Goal: Task Accomplishment & Management: Use online tool/utility

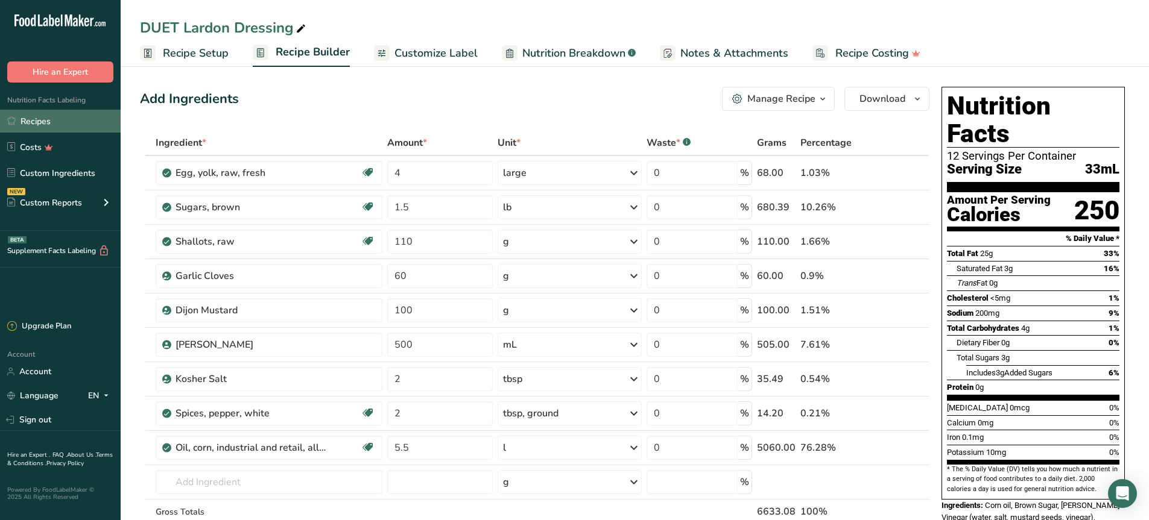
click at [3, 124] on link "Recipes" at bounding box center [60, 121] width 121 height 23
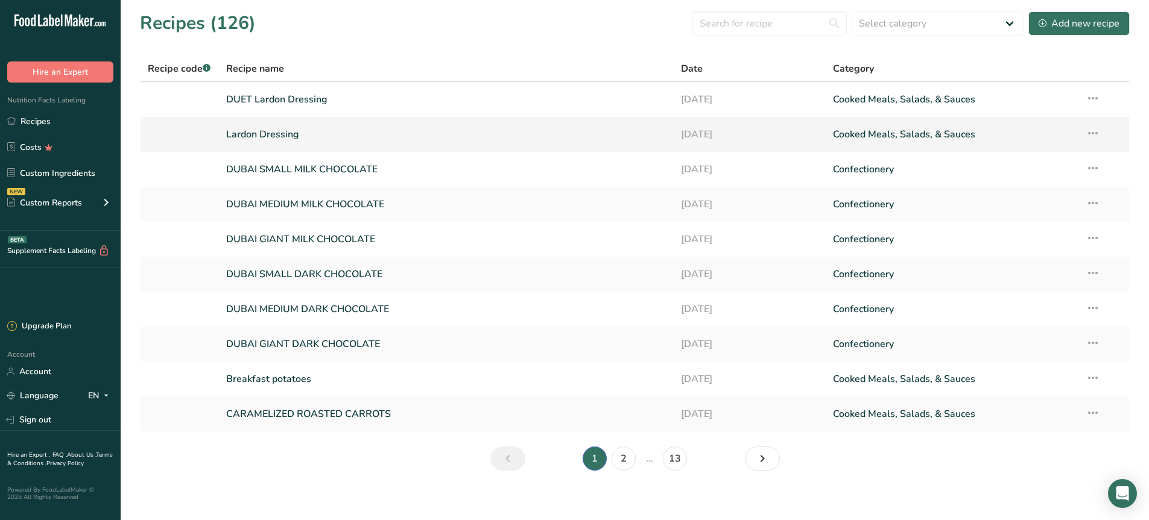
click at [295, 131] on link "Lardon Dressing" at bounding box center [446, 134] width 441 height 25
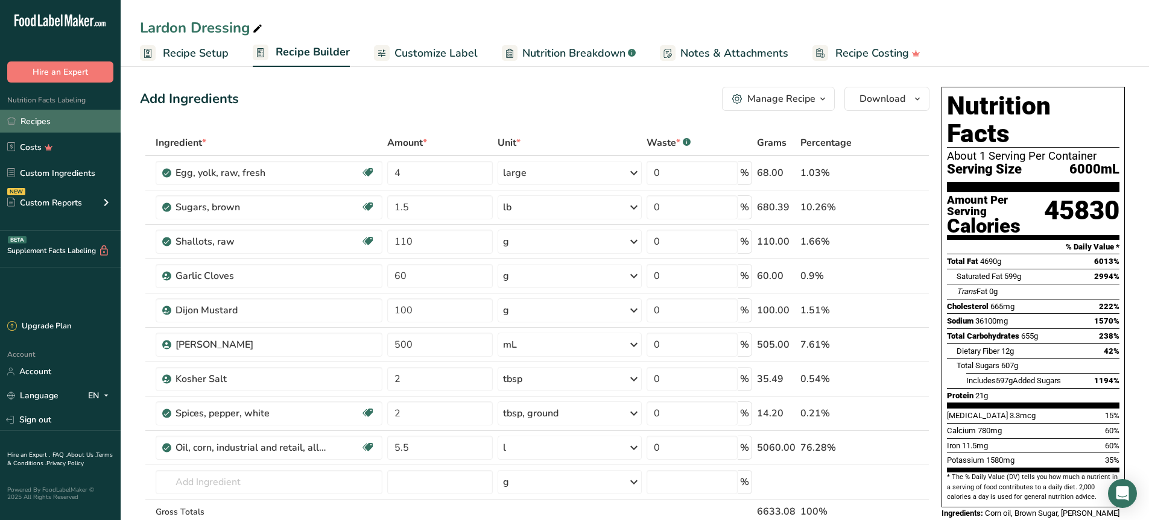
click at [40, 124] on link "Recipes" at bounding box center [60, 121] width 121 height 23
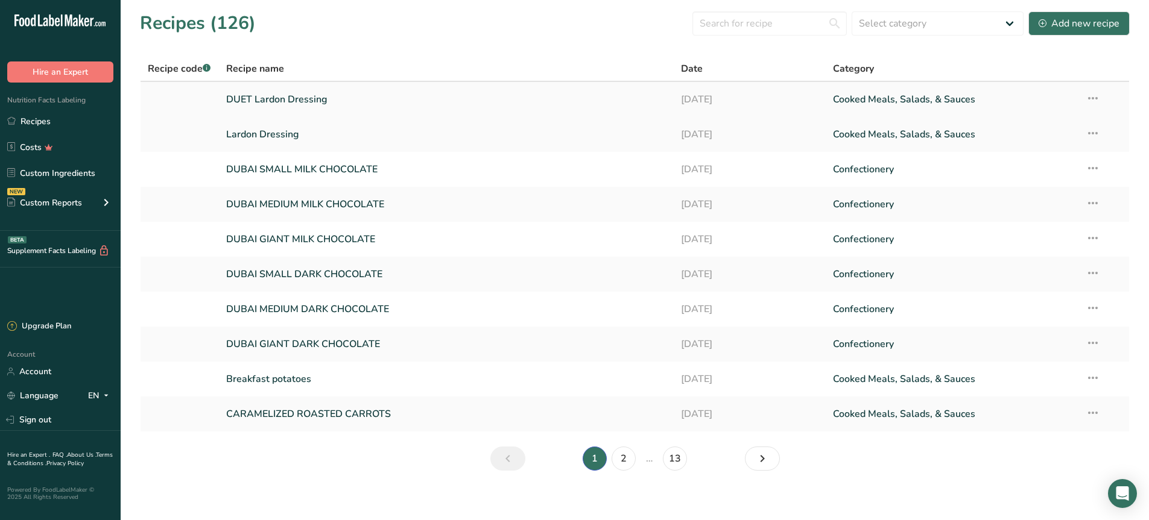
click at [268, 107] on link "DUET Lardon Dressing" at bounding box center [446, 99] width 441 height 25
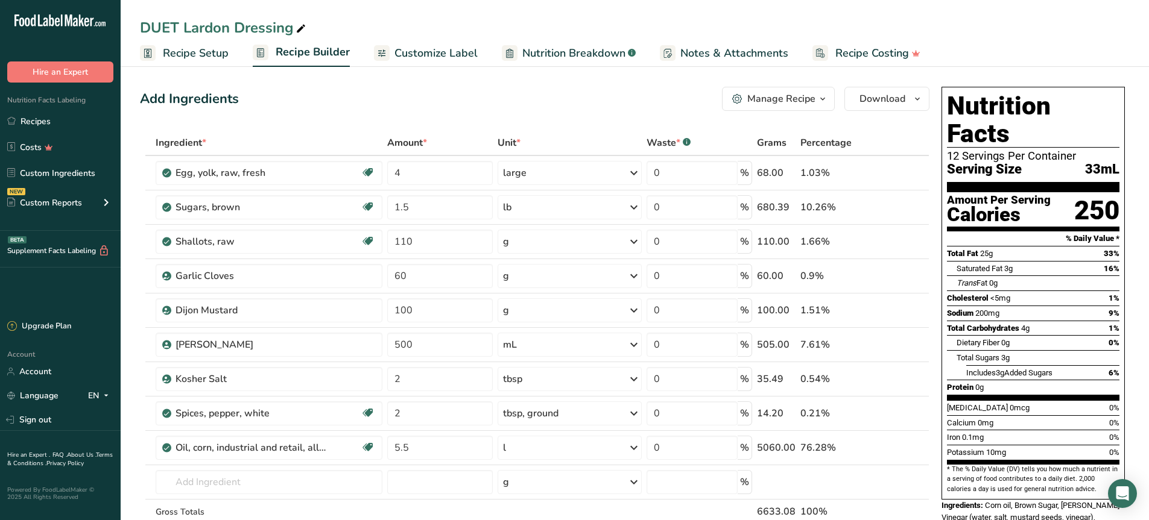
click at [185, 51] on span "Recipe Setup" at bounding box center [196, 53] width 66 height 16
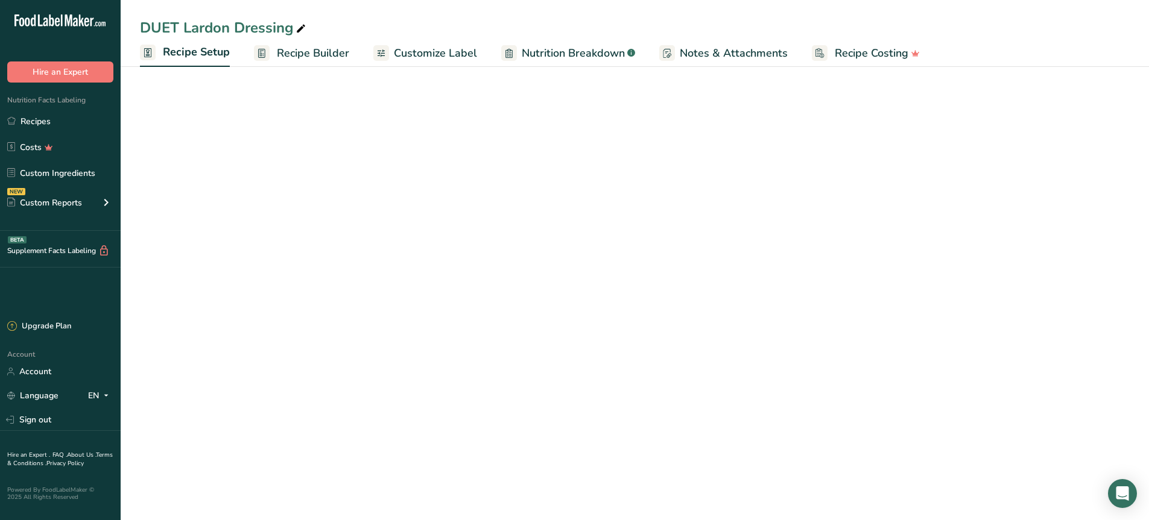
select select "22"
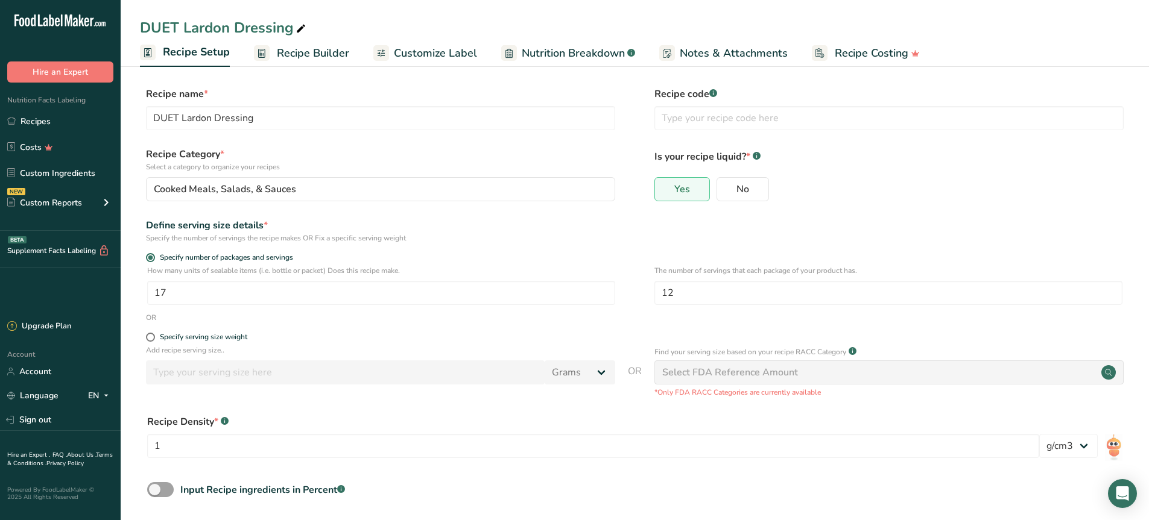
scroll to position [54, 0]
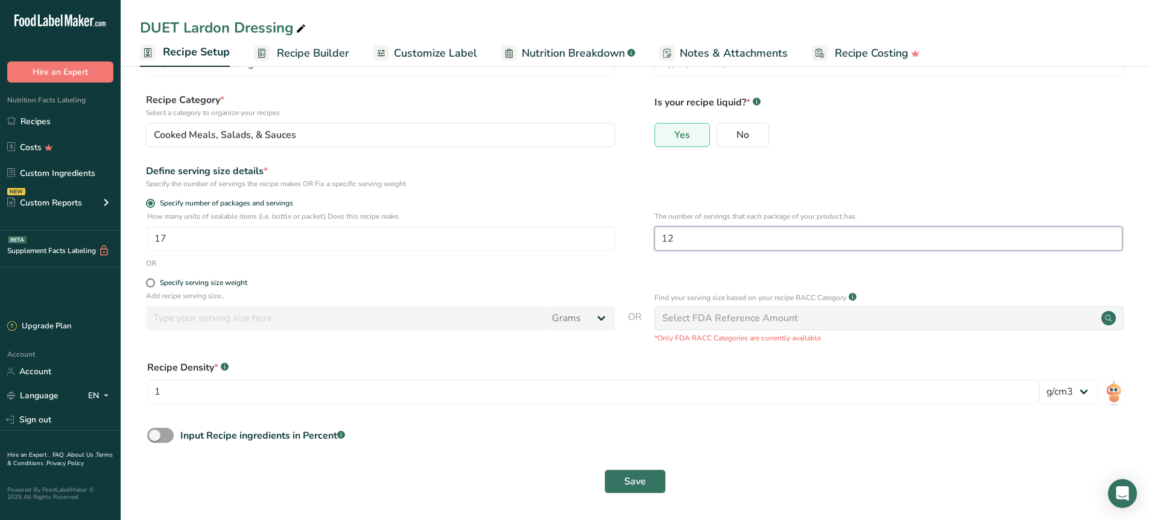
drag, startPoint x: 706, startPoint y: 235, endPoint x: 643, endPoint y: 229, distance: 63.6
click at [643, 229] on div "How many units of sealable items (i.e. bottle or packet) Does this recipe make.…" at bounding box center [634, 234] width 989 height 47
type input "3"
click at [561, 194] on form "Recipe name * DUET Lardon Dressing Recipe code .a-a{fill:#347362;}.b-a{fill:#ff…" at bounding box center [634, 267] width 989 height 469
click at [628, 482] on span "Save" at bounding box center [635, 482] width 22 height 14
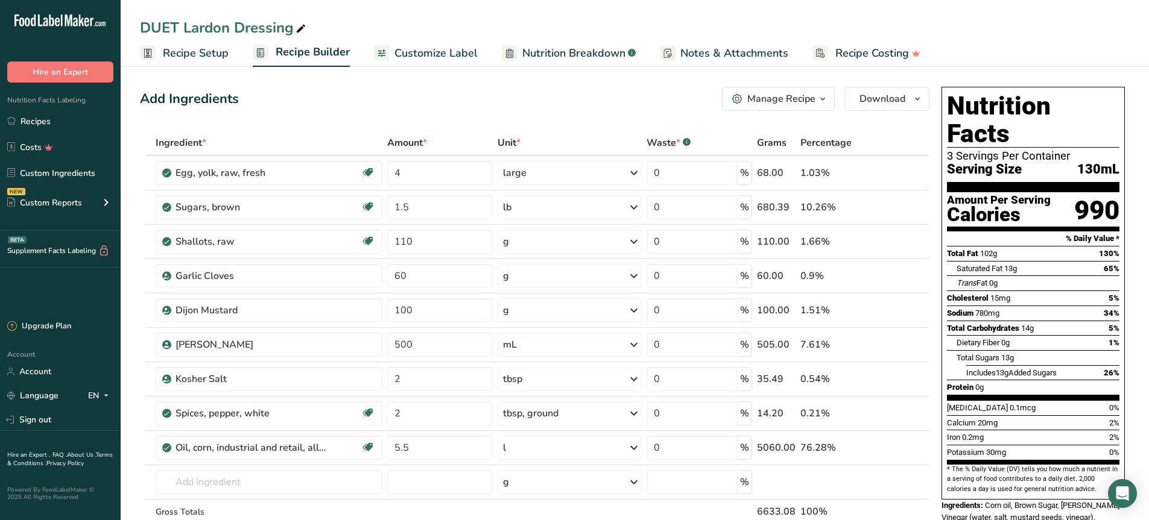
click at [37, 109] on div "Nutrition Facts Labeling Recipes Costs Custom Ingredients NEW Custom Reports Me…" at bounding box center [60, 157] width 121 height 148
click at [47, 125] on link "Recipes" at bounding box center [60, 121] width 121 height 23
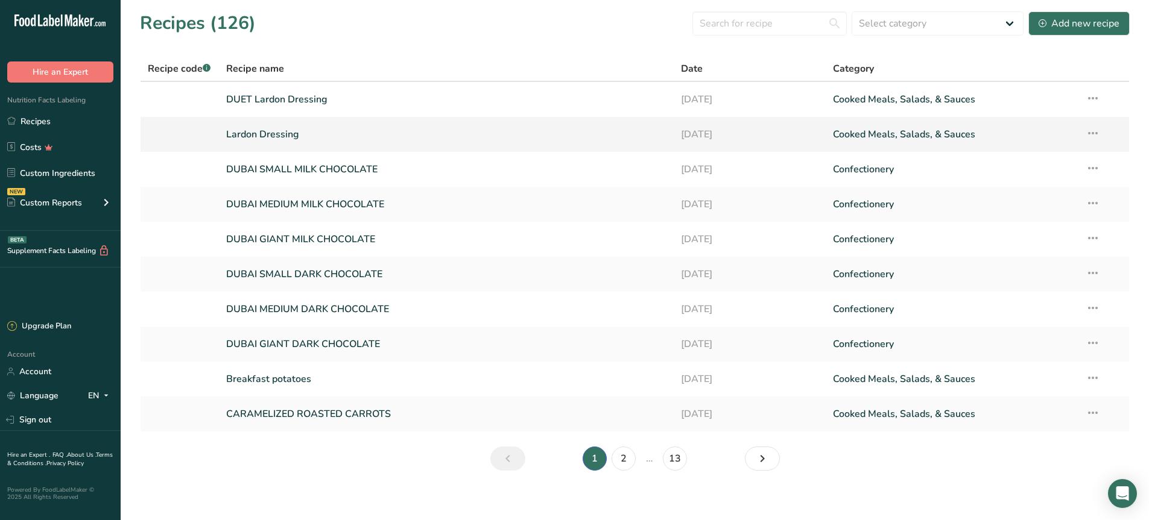
click at [316, 137] on link "Lardon Dressing" at bounding box center [446, 134] width 441 height 25
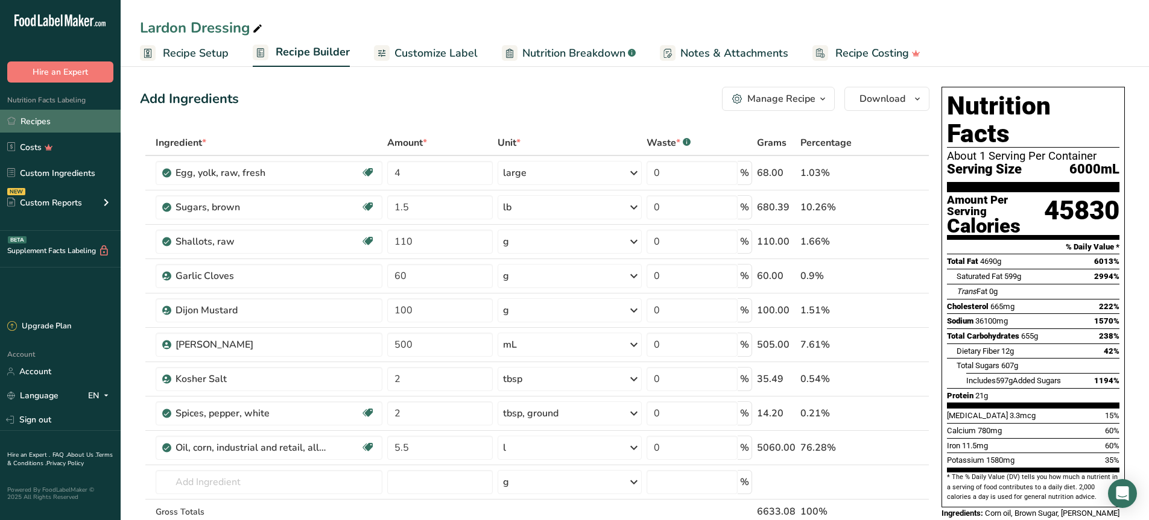
click at [36, 124] on link "Recipes" at bounding box center [60, 121] width 121 height 23
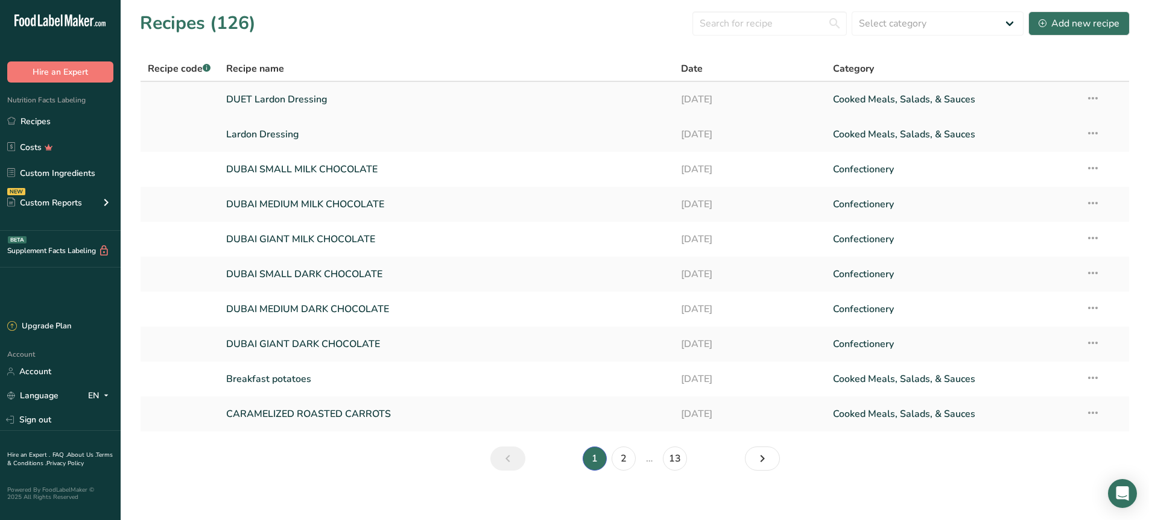
click at [283, 104] on link "DUET Lardon Dressing" at bounding box center [446, 99] width 441 height 25
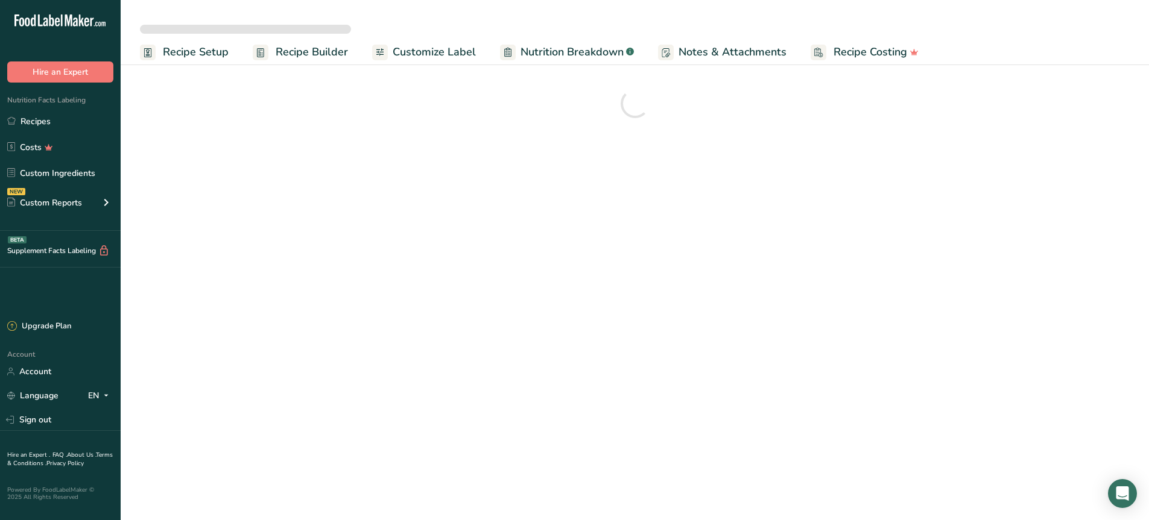
click at [158, 48] on link "Recipe Setup" at bounding box center [184, 52] width 89 height 27
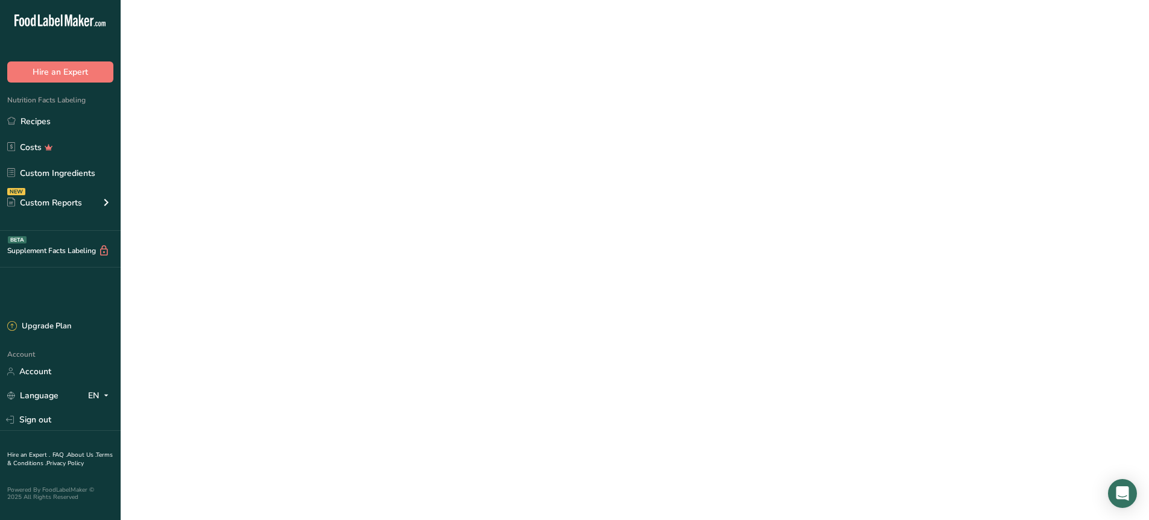
select select
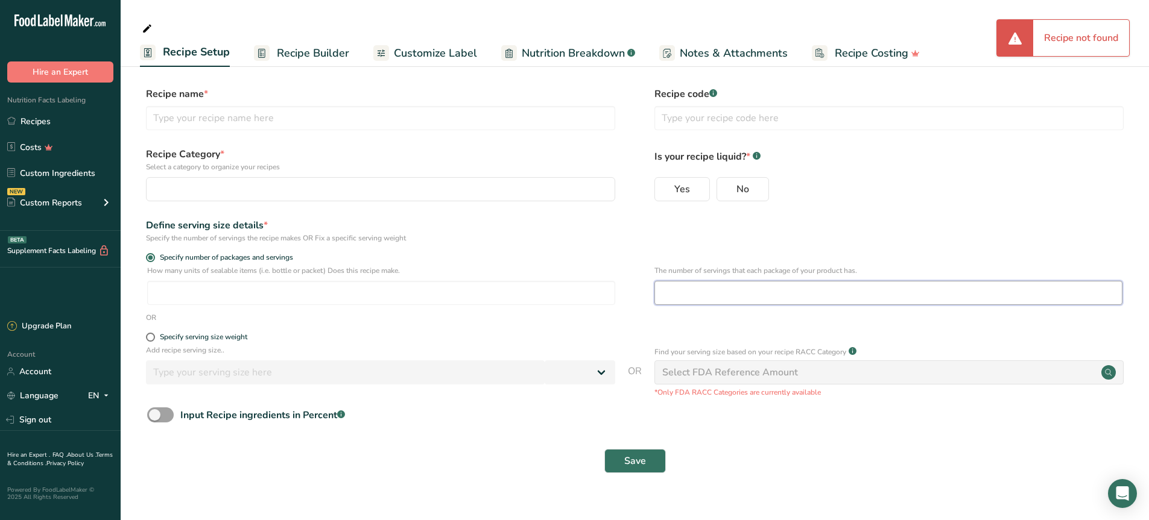
click at [698, 294] on input "number" at bounding box center [888, 293] width 468 height 24
click at [33, 115] on link "Recipes" at bounding box center [60, 121] width 121 height 23
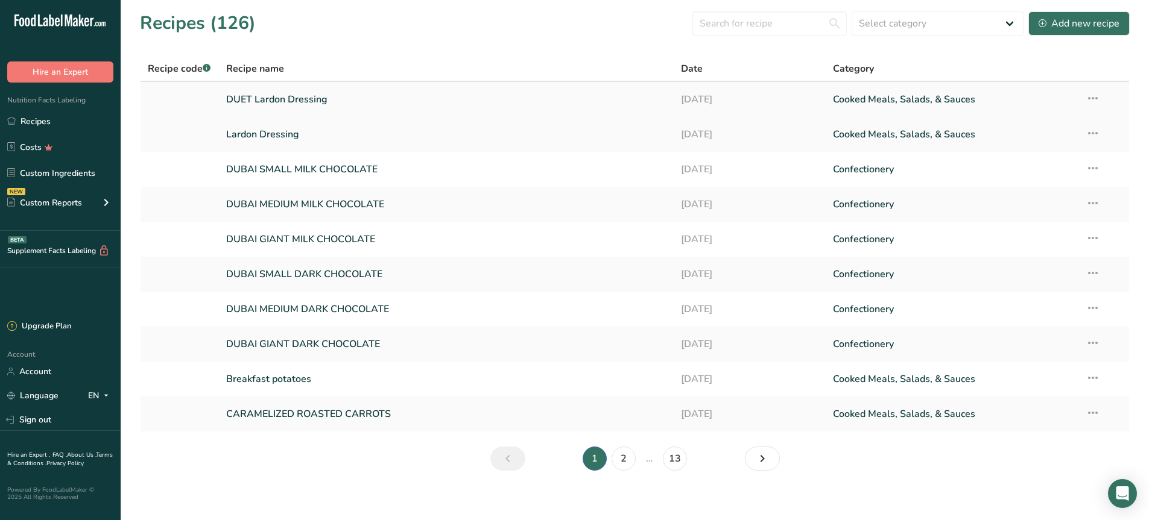
click at [250, 95] on link "DUET Lardon Dressing" at bounding box center [446, 99] width 441 height 25
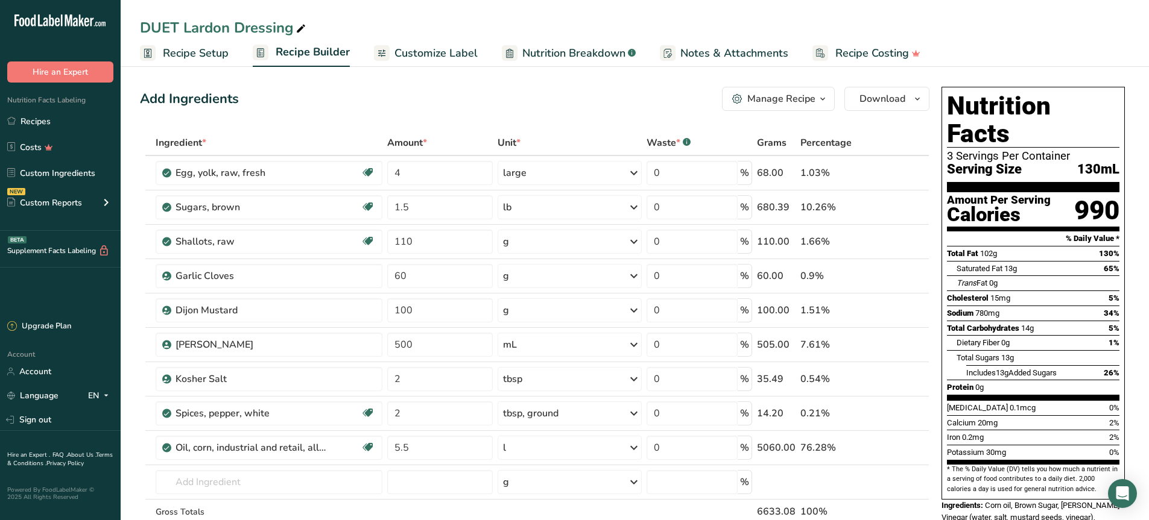
click at [200, 52] on span "Recipe Setup" at bounding box center [196, 53] width 66 height 16
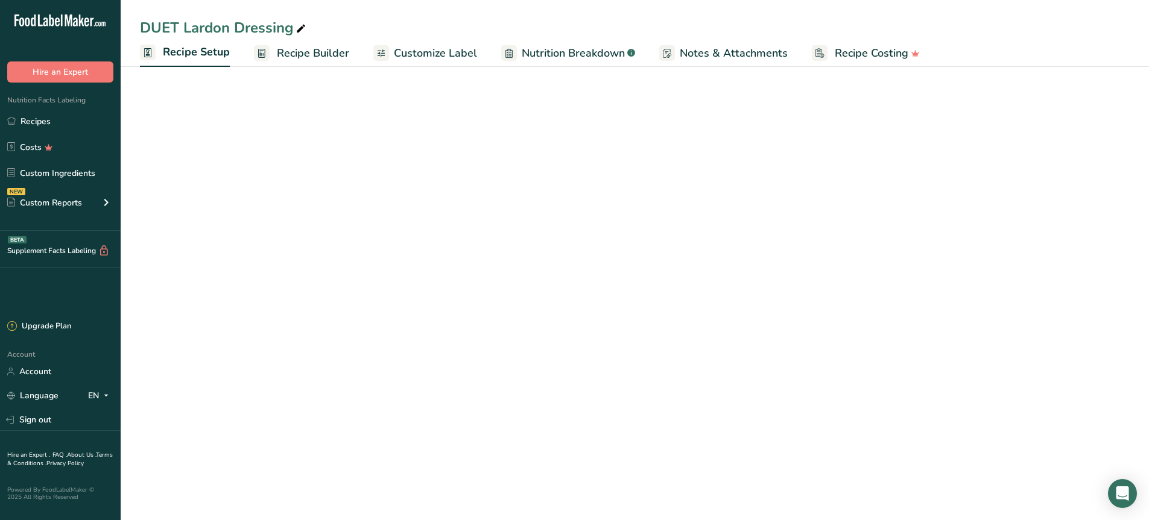
select select "22"
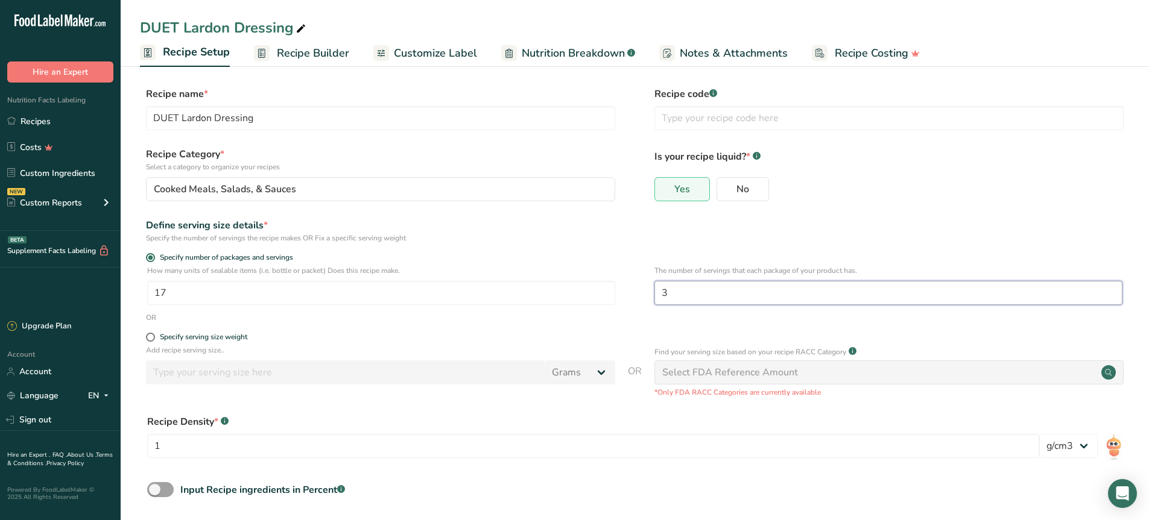
click at [725, 303] on input "3" at bounding box center [888, 293] width 468 height 24
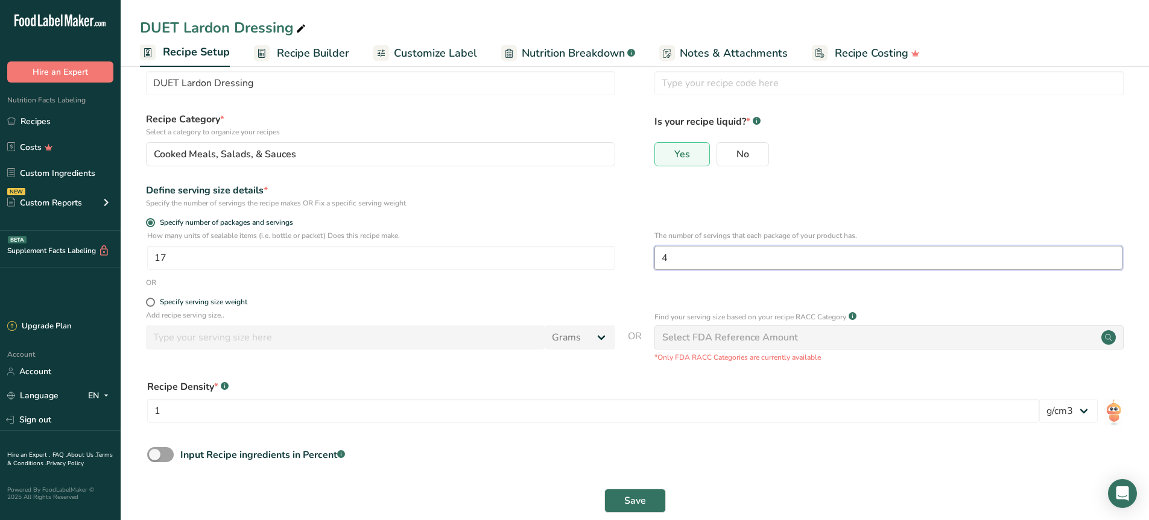
scroll to position [54, 0]
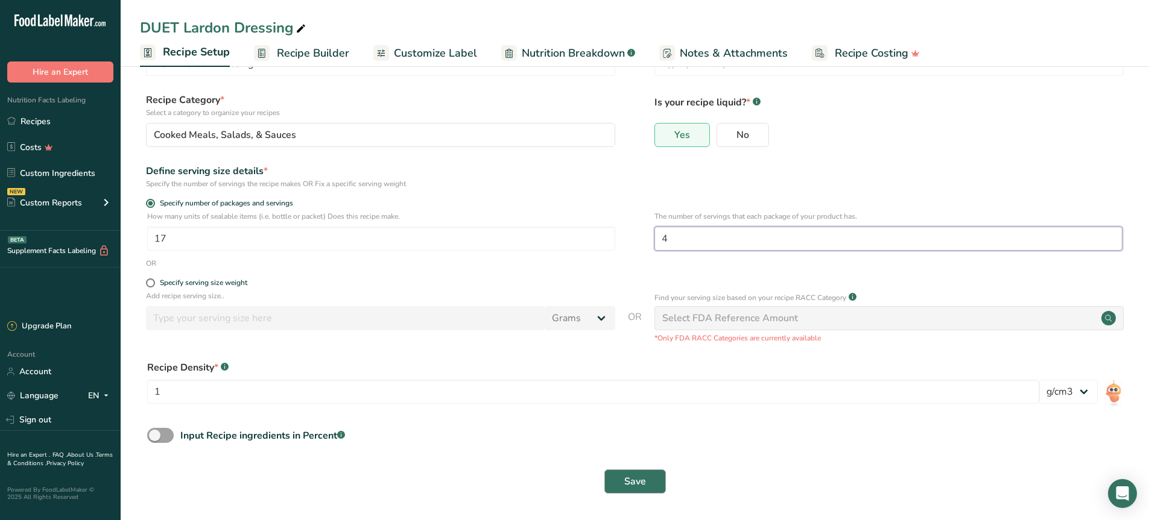
type input "4"
click at [649, 486] on button "Save" at bounding box center [635, 482] width 62 height 24
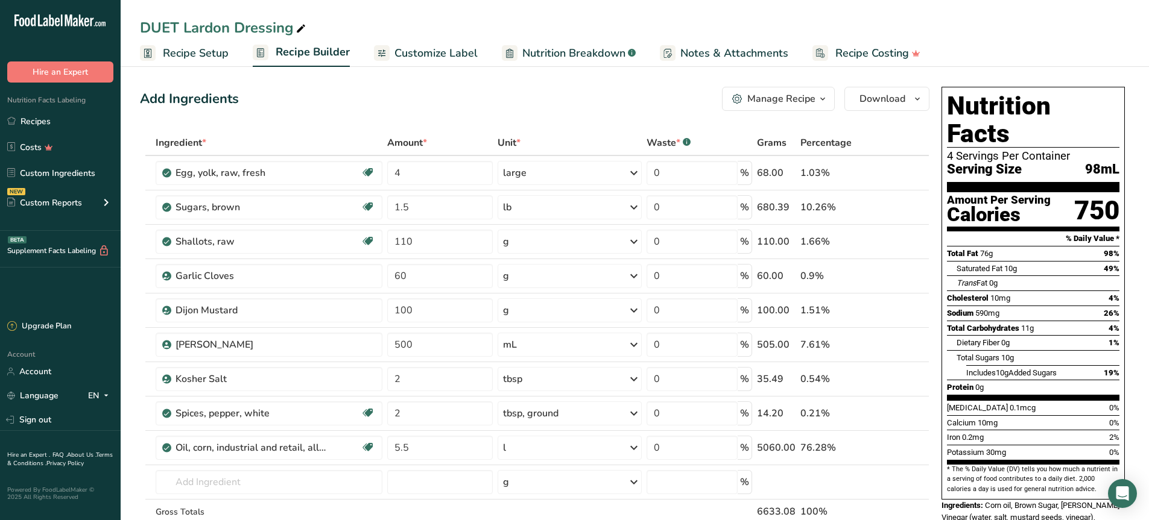
click at [160, 58] on link "Recipe Setup" at bounding box center [184, 53] width 89 height 27
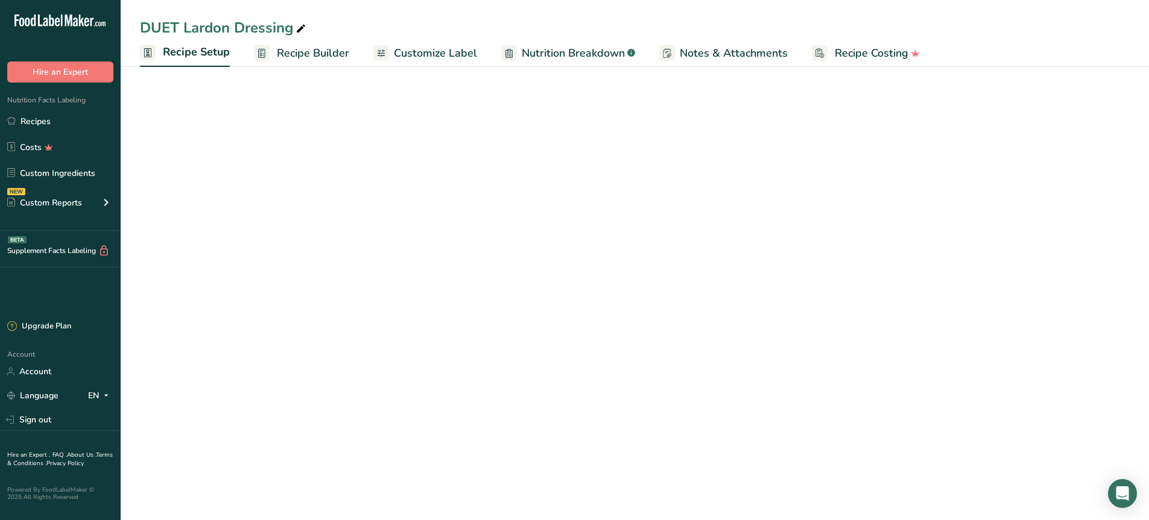
select select "22"
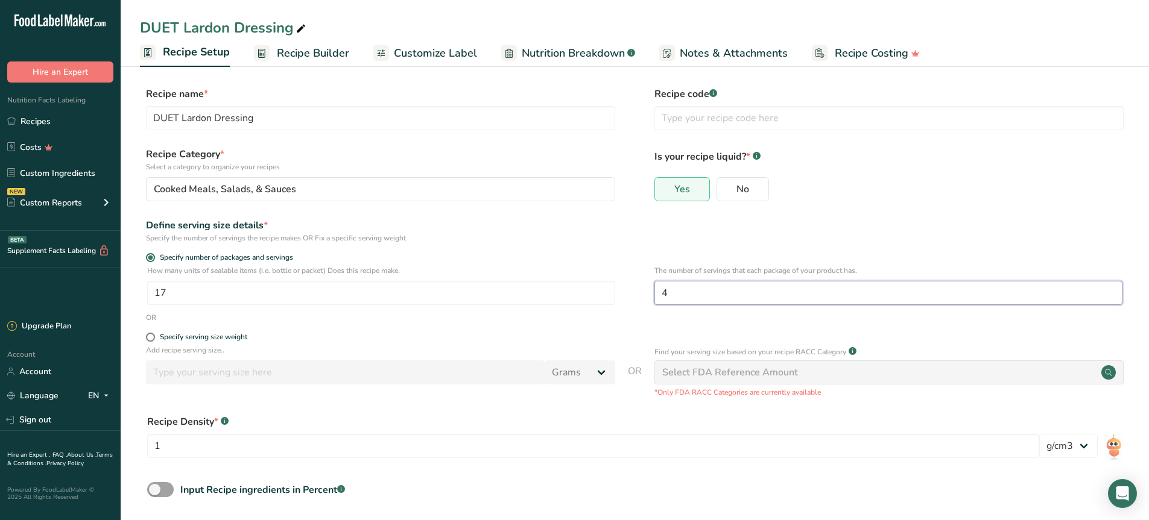
drag, startPoint x: 710, startPoint y: 294, endPoint x: 616, endPoint y: 283, distance: 94.7
click at [616, 283] on div "How many units of sealable items (i.e. bottle or packet) Does this recipe make.…" at bounding box center [634, 288] width 989 height 47
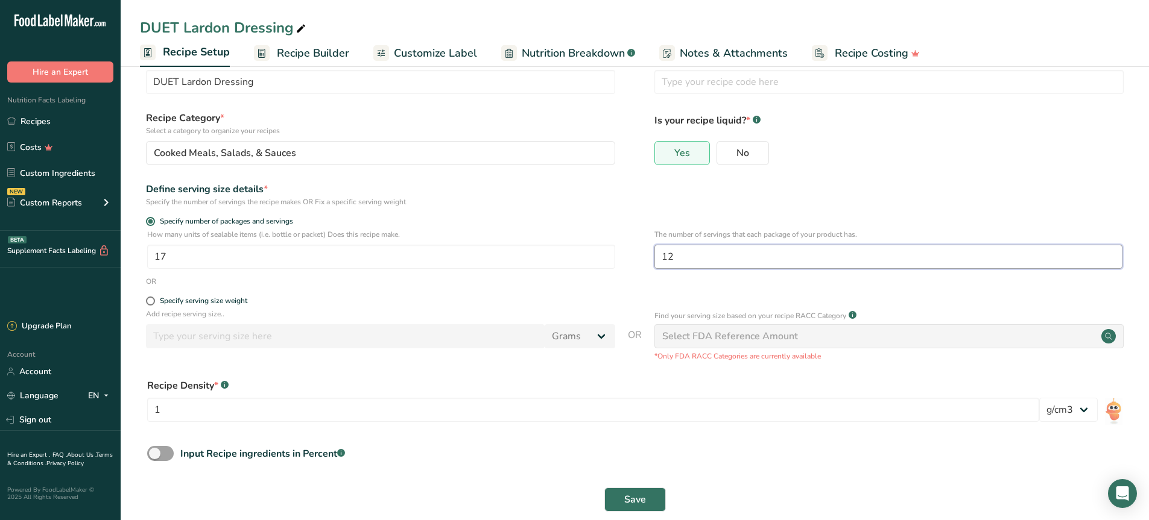
scroll to position [54, 0]
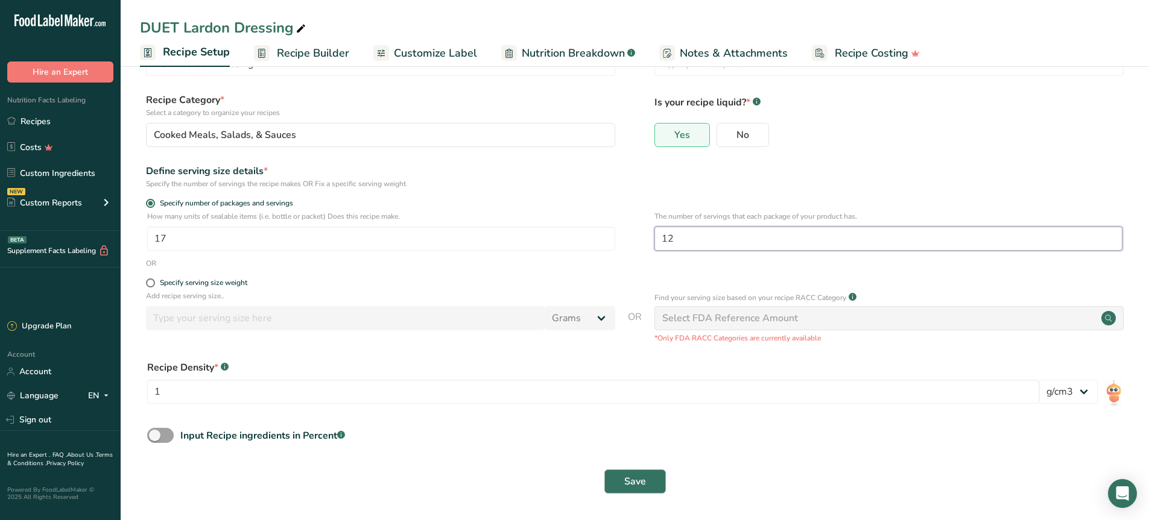
type input "12"
click at [619, 478] on button "Save" at bounding box center [635, 482] width 62 height 24
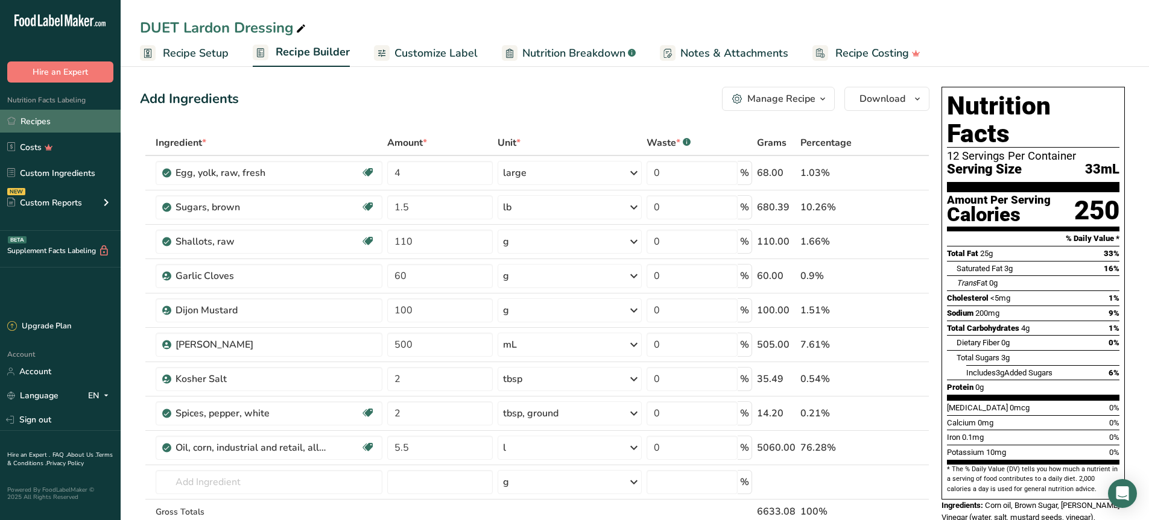
click at [52, 120] on link "Recipes" at bounding box center [60, 121] width 121 height 23
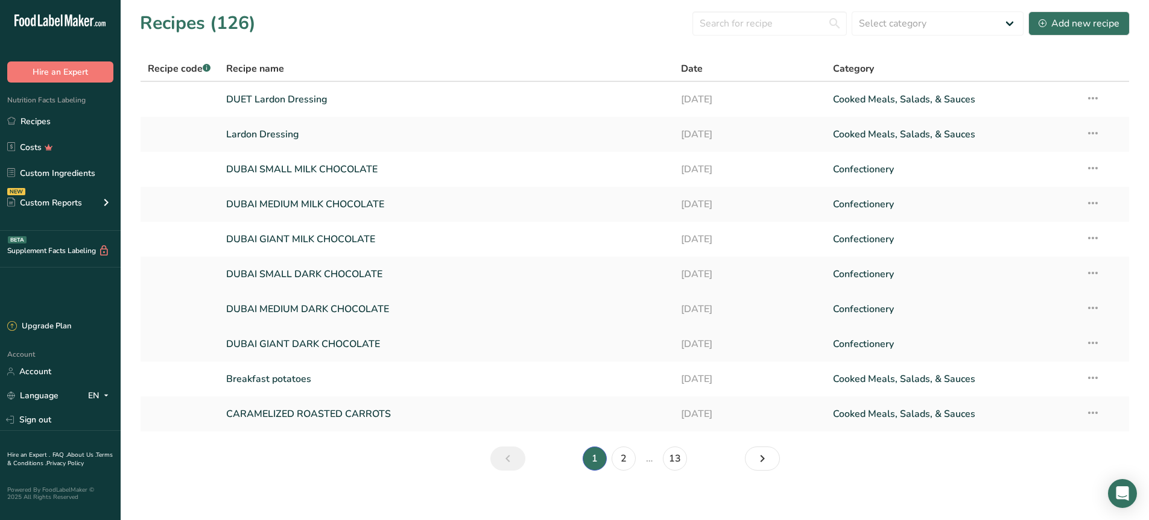
scroll to position [8, 0]
